Goal: Task Accomplishment & Management: Manage account settings

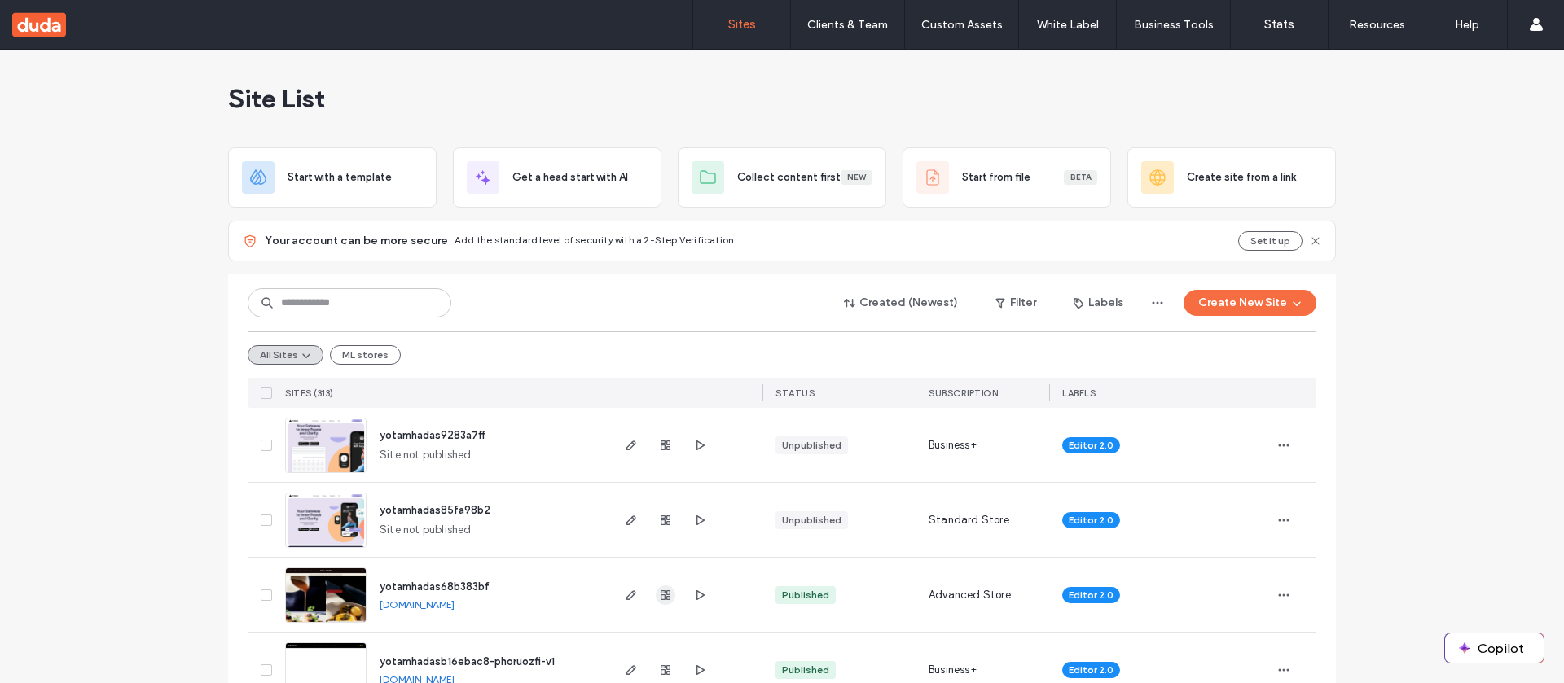
click at [660, 592] on use "button" at bounding box center [665, 595] width 10 height 10
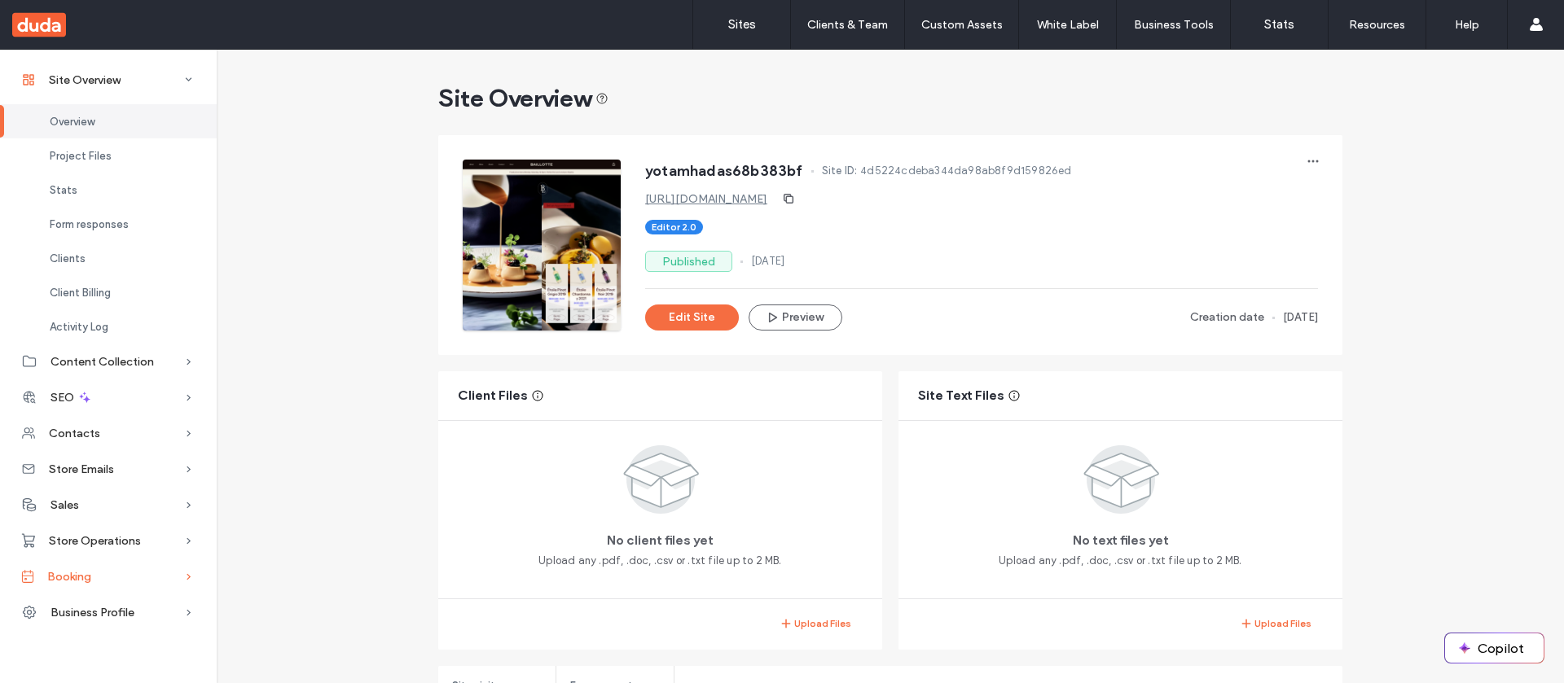
click at [101, 577] on div "Booking" at bounding box center [108, 577] width 217 height 36
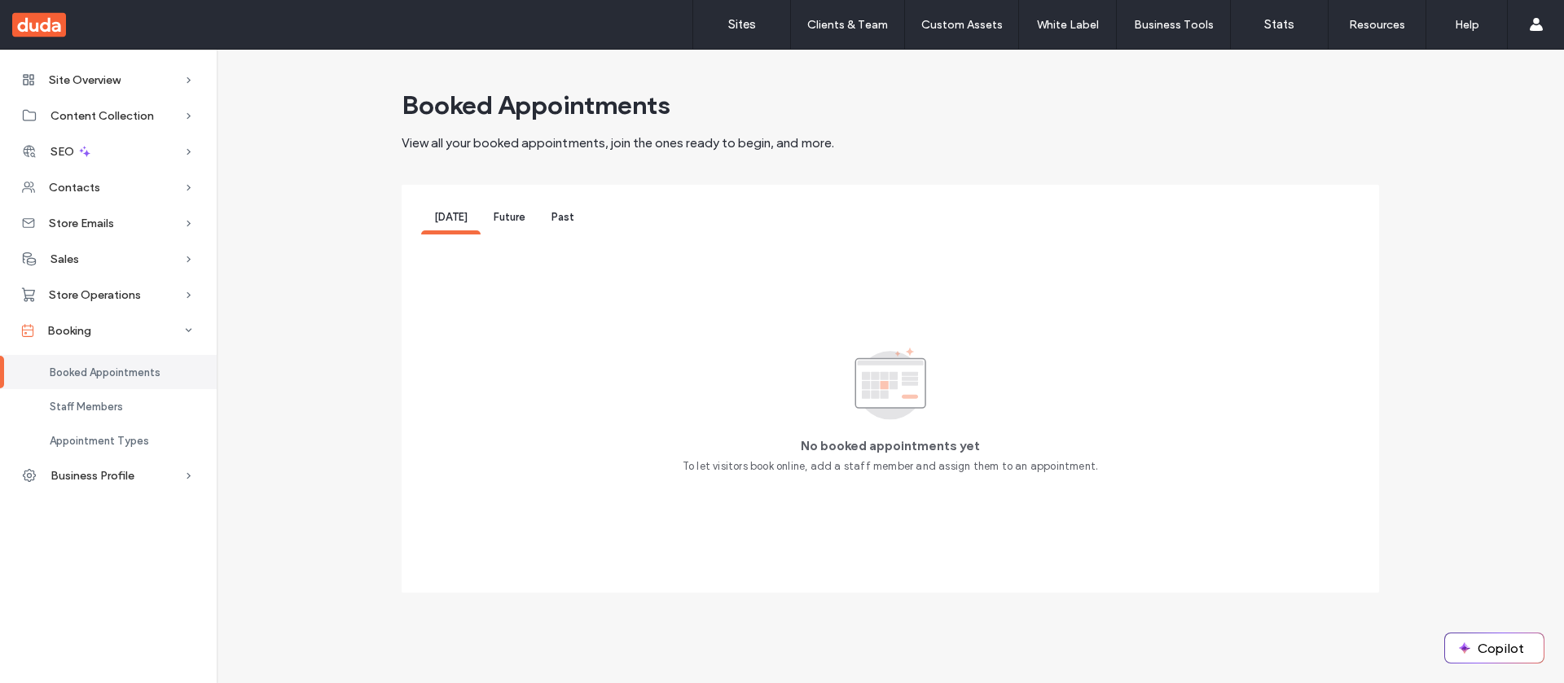
click at [454, 302] on div "No booked appointments yet To let visitors book online, add a staff member and …" at bounding box center [890, 411] width 938 height 326
click at [121, 394] on div "Staff Members" at bounding box center [108, 406] width 217 height 34
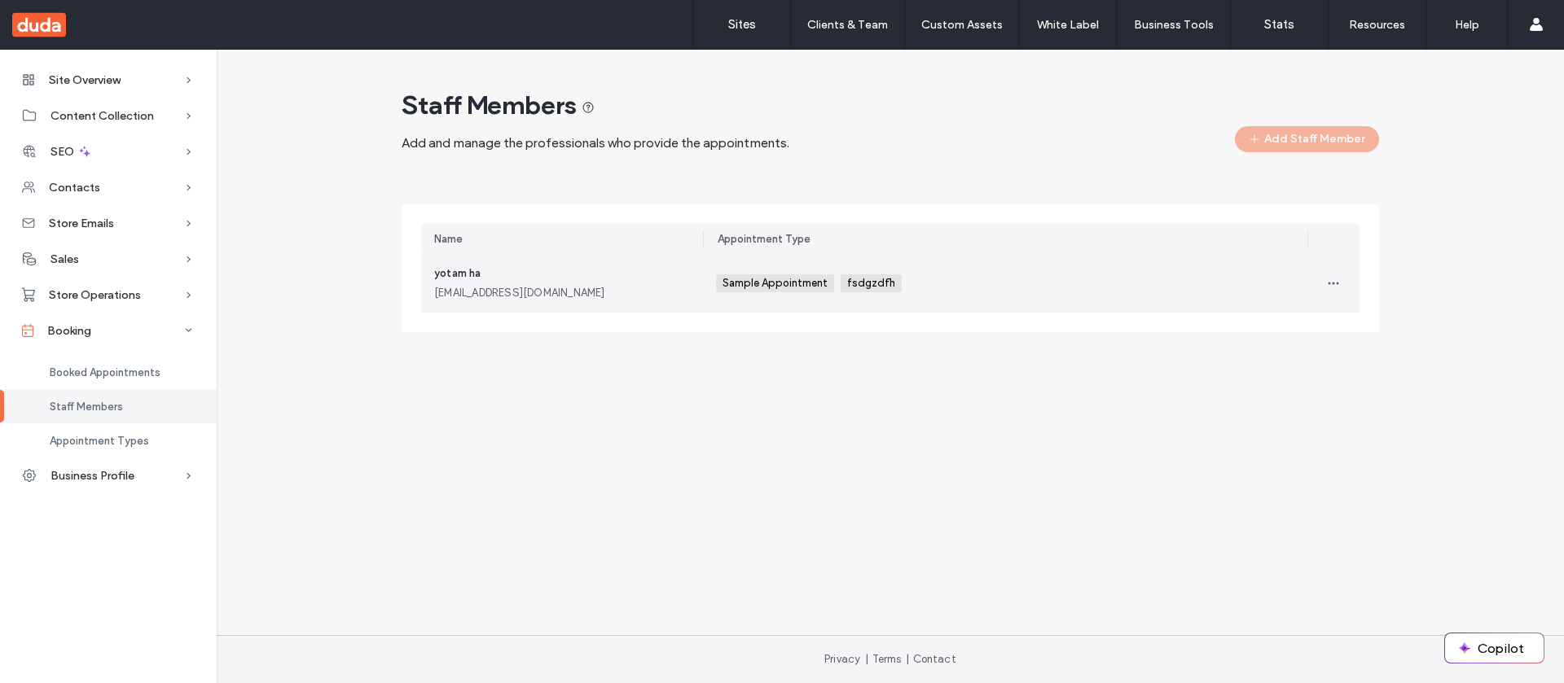
click at [613, 265] on div "yotam ha yotam.ha@dud4.co" at bounding box center [562, 283] width 256 height 36
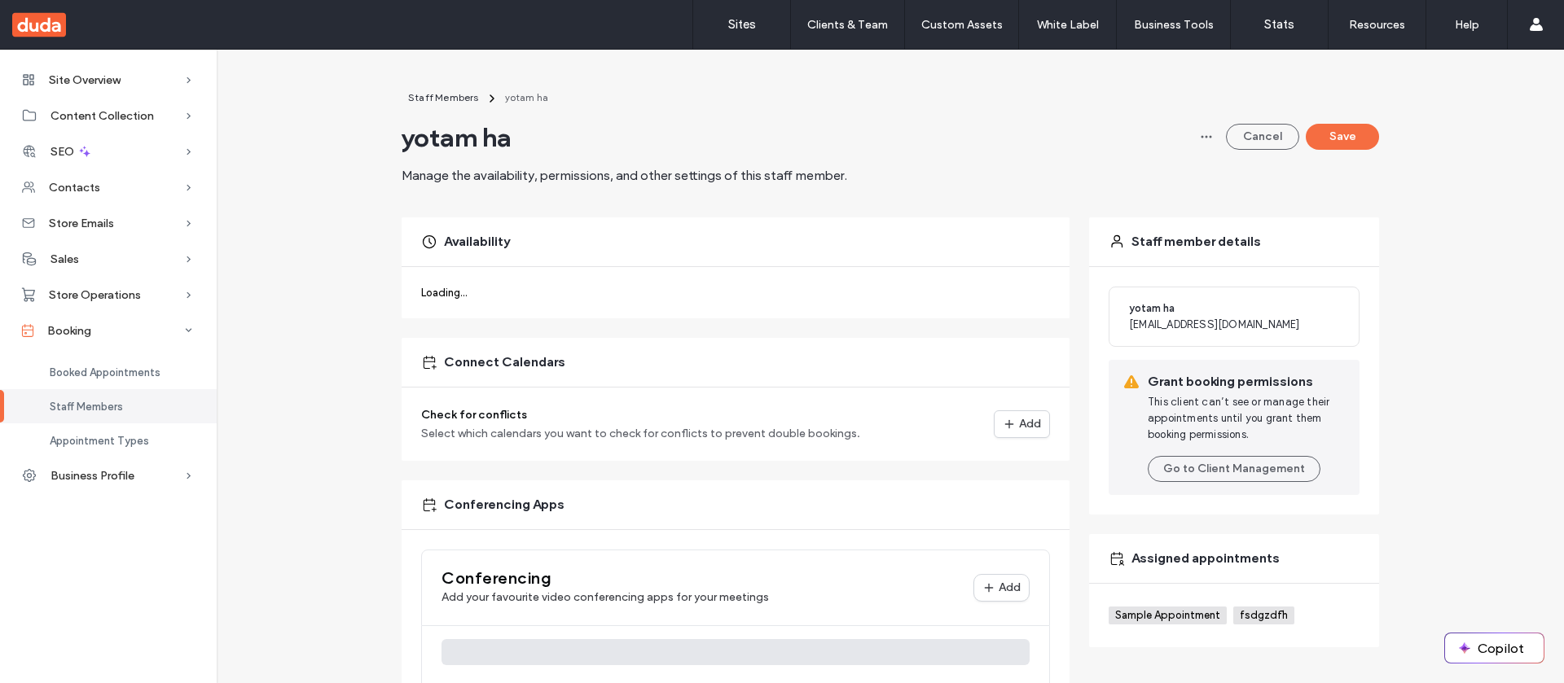
scroll to position [178, 0]
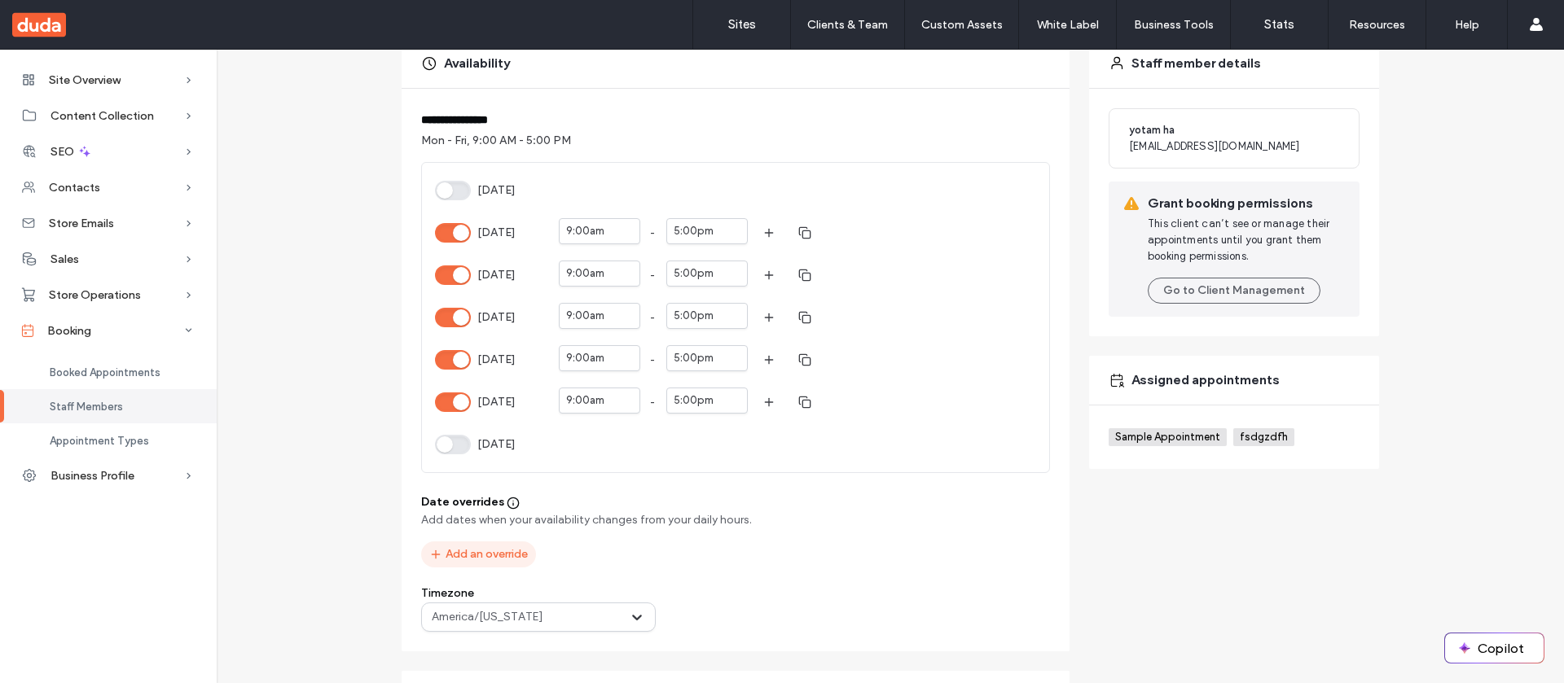
click at [515, 559] on button "Add an override" at bounding box center [478, 555] width 115 height 26
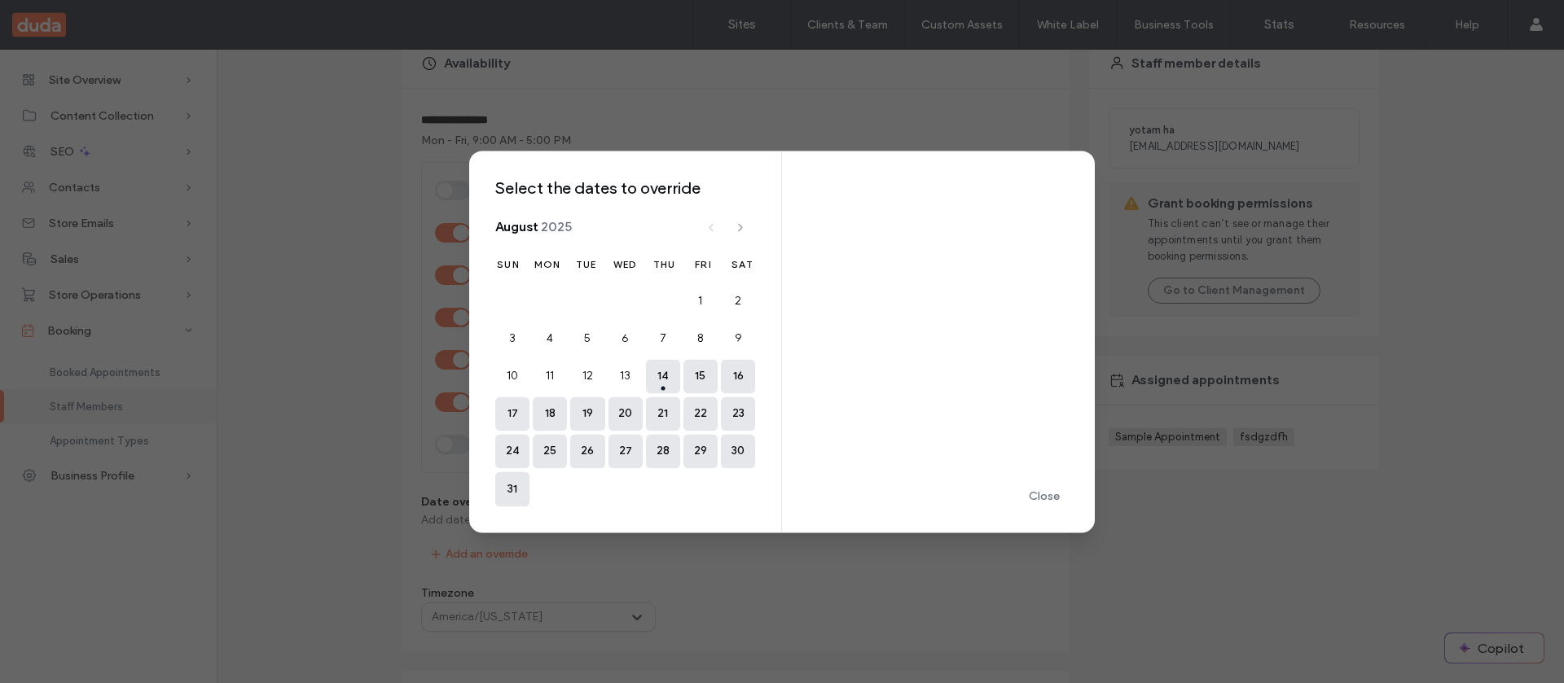
drag, startPoint x: 1065, startPoint y: 495, endPoint x: 1019, endPoint y: 444, distance: 69.2
click at [1065, 496] on button "Close" at bounding box center [1044, 497] width 49 height 26
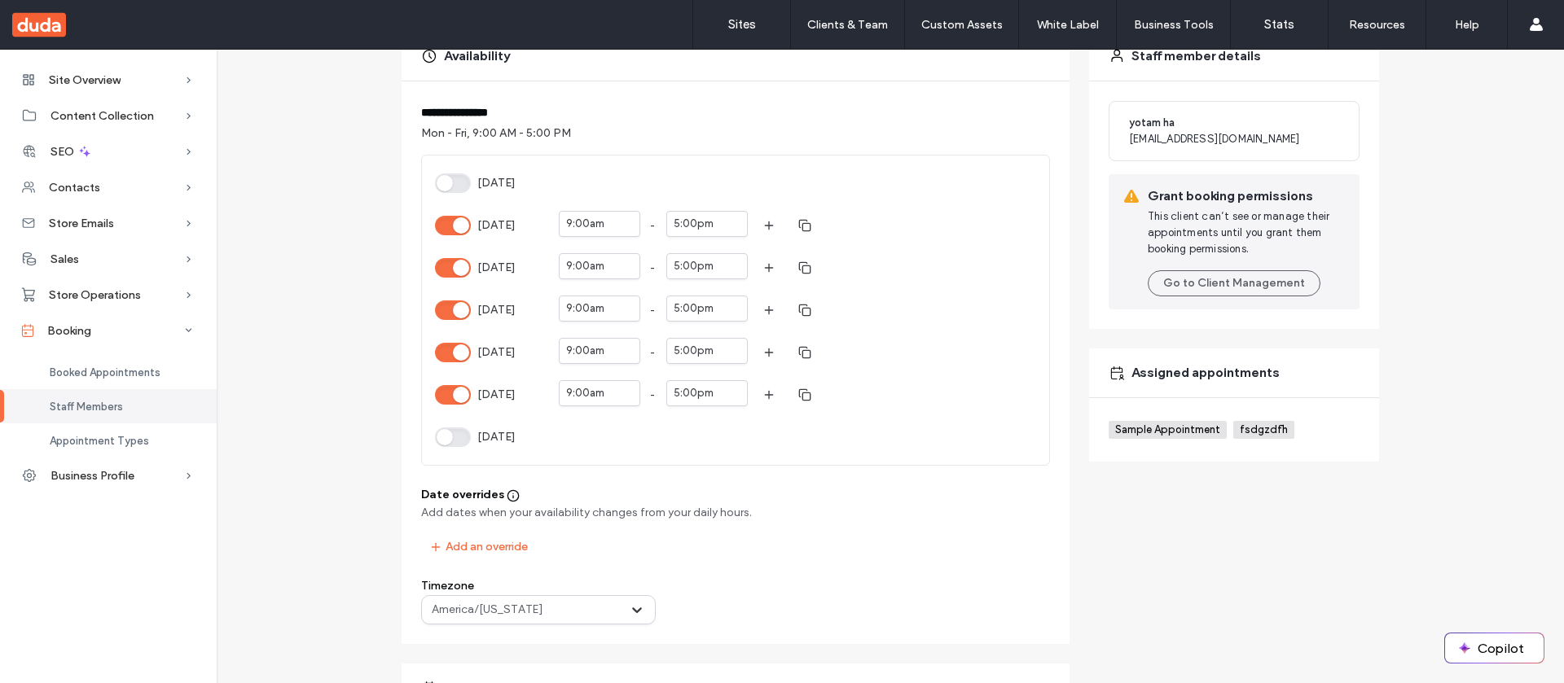
scroll to position [0, 0]
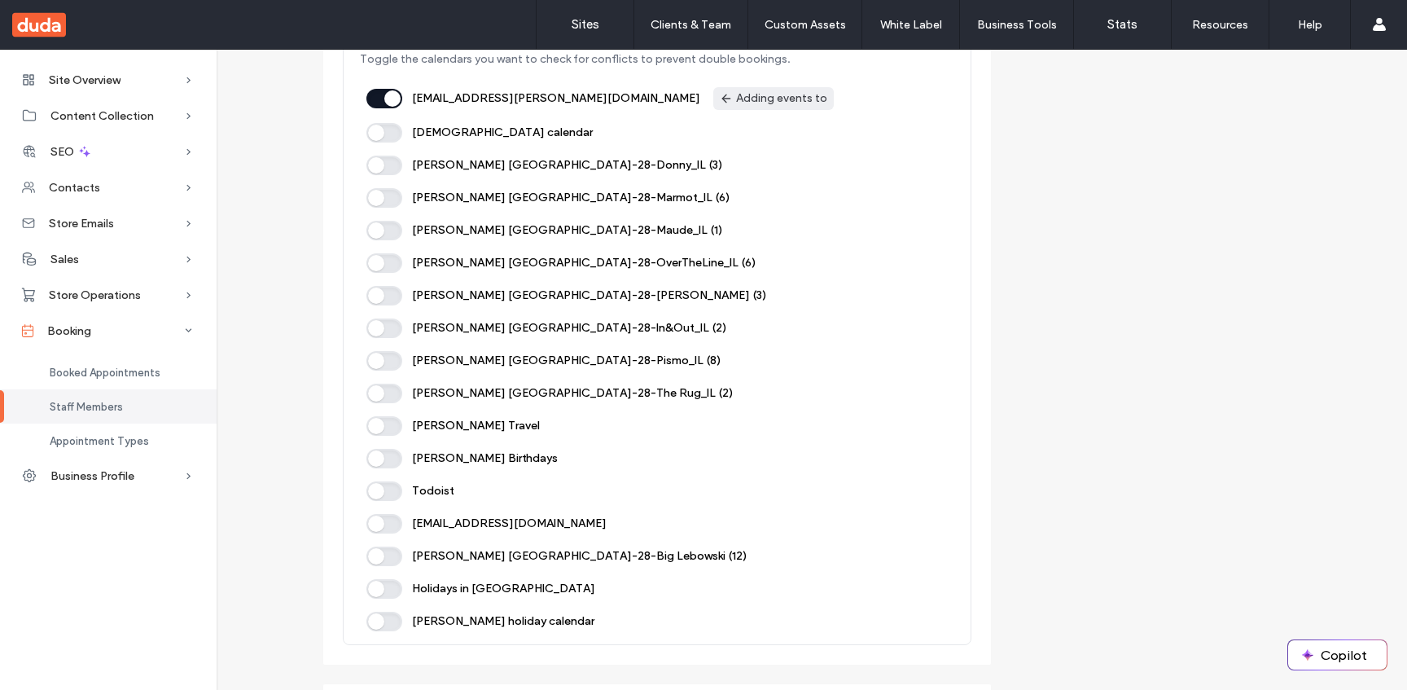
scroll to position [1233, 0]
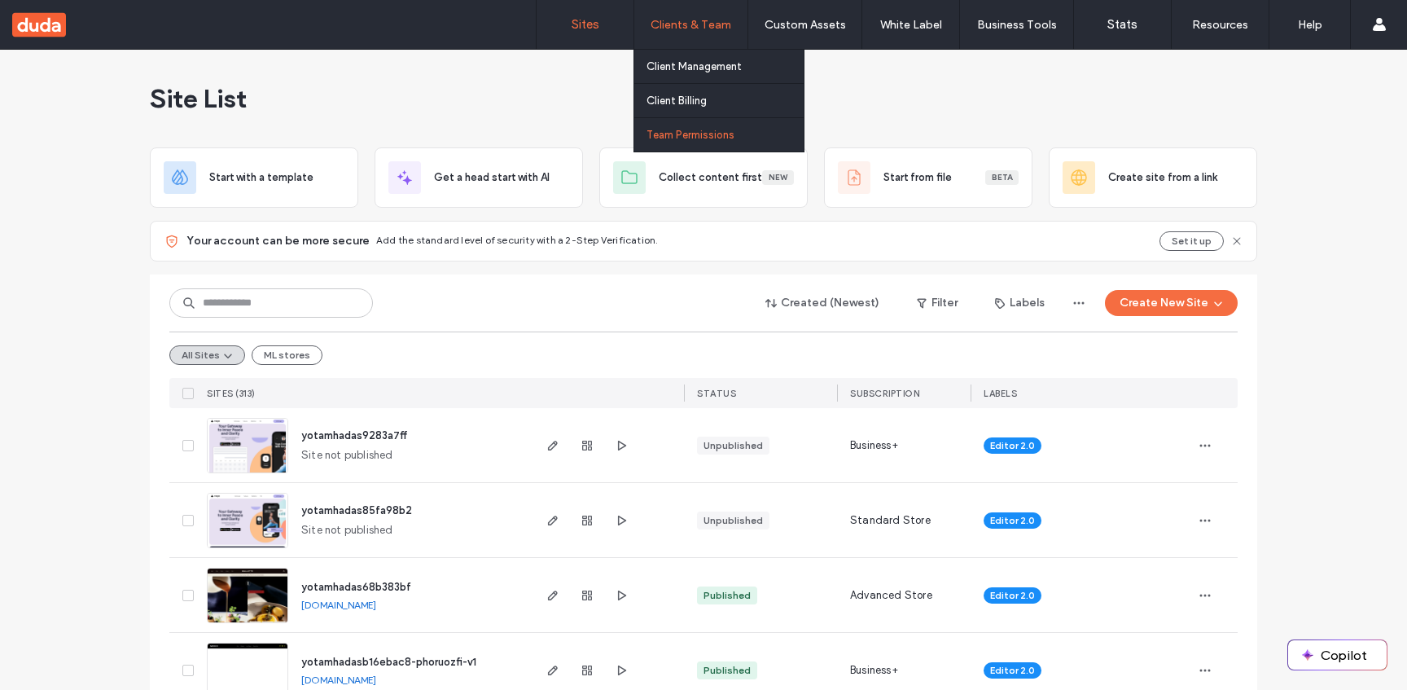
click at [726, 134] on label "Team Permissions" at bounding box center [691, 135] width 88 height 12
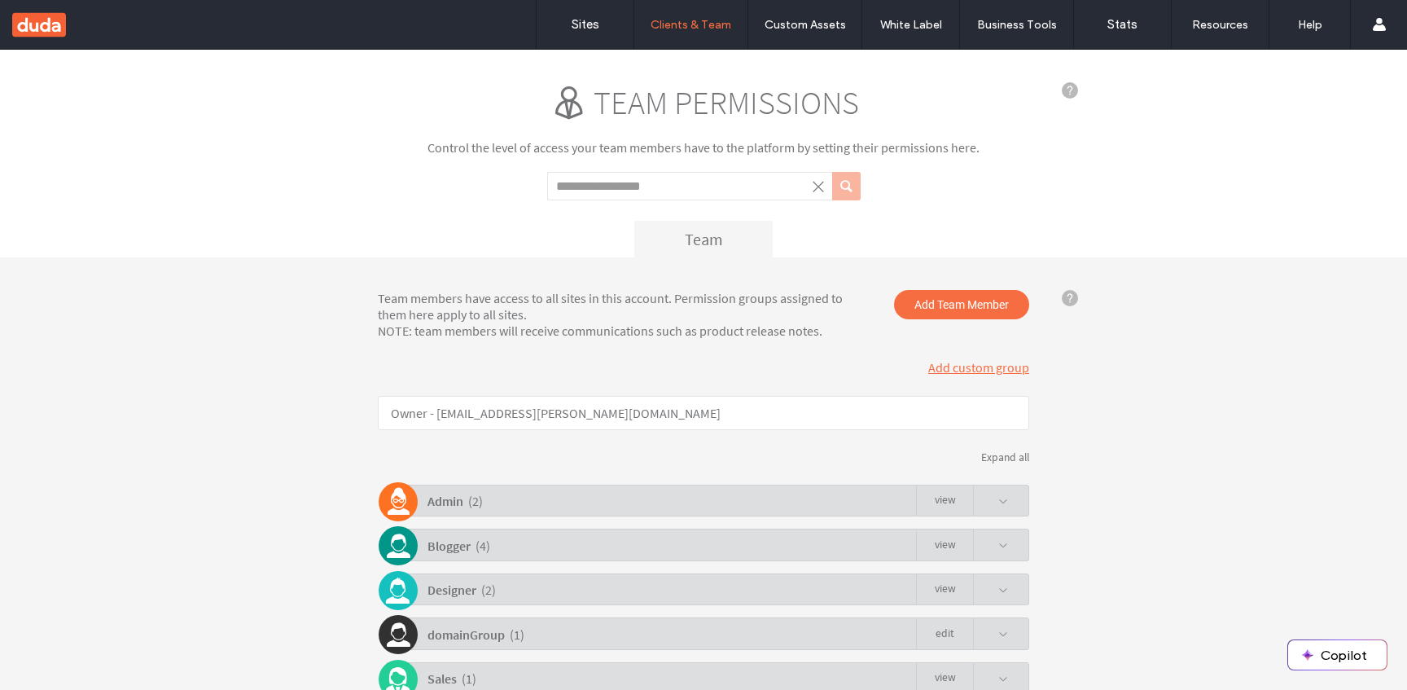
scroll to position [230, 0]
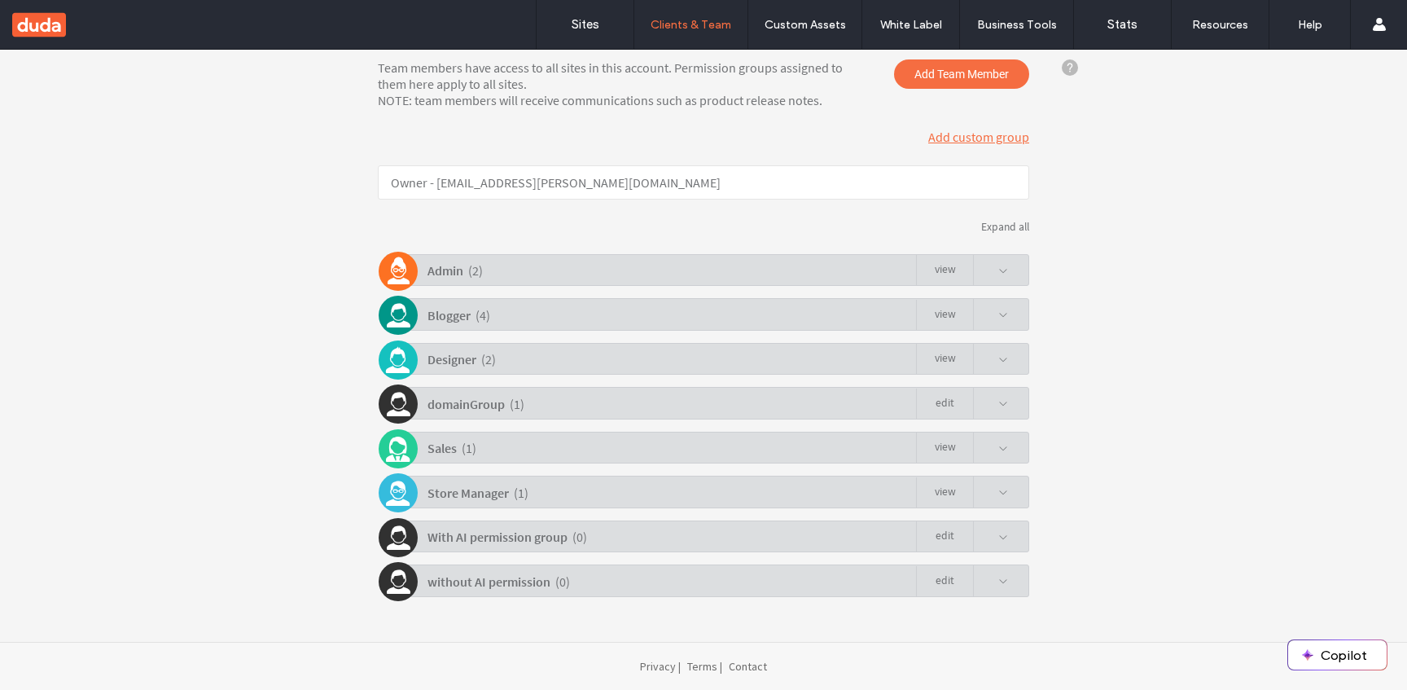
click at [479, 504] on div "Store Manager" at bounding box center [468, 493] width 81 height 29
click at [479, 498] on b "Store Manager" at bounding box center [468, 493] width 81 height 16
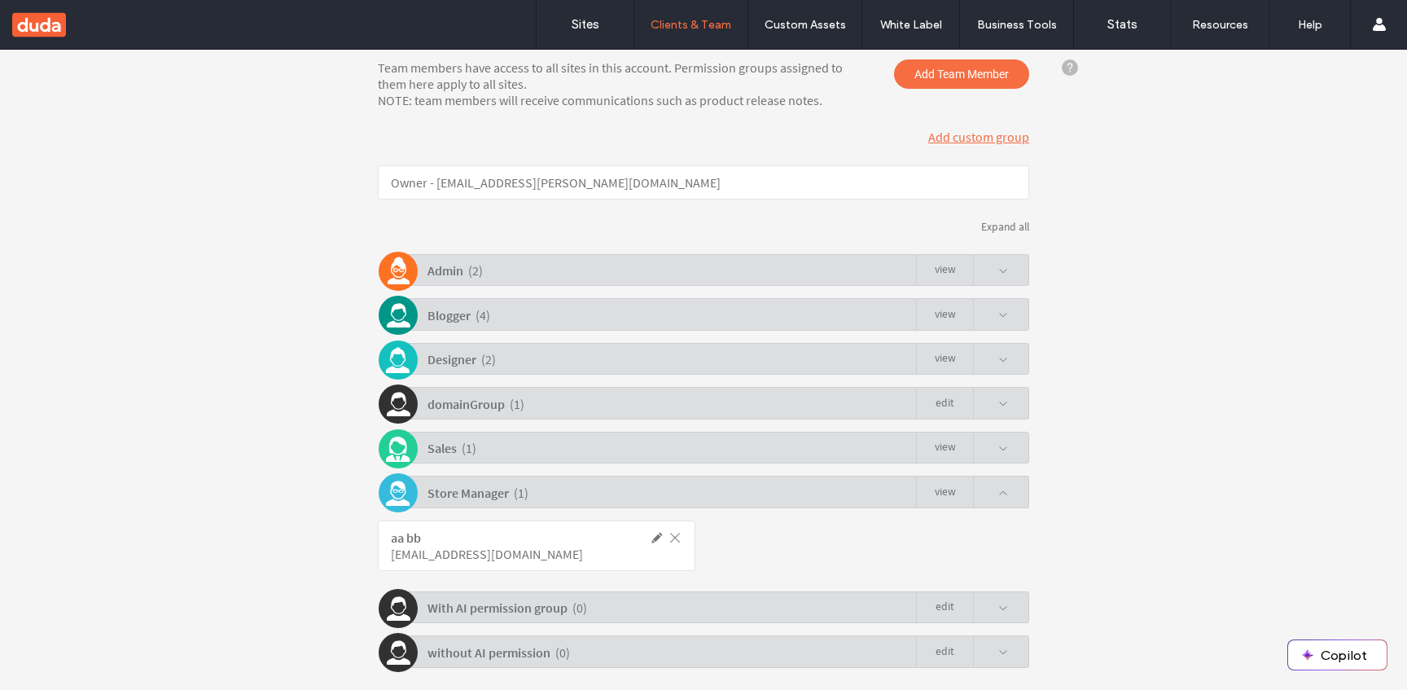
drag, startPoint x: 479, startPoint y: 498, endPoint x: 407, endPoint y: 485, distance: 72.7
click at [406, 485] on div "Store Manager ( 1 ) view" at bounding box center [707, 492] width 643 height 32
